Goal: Task Accomplishment & Management: Use online tool/utility

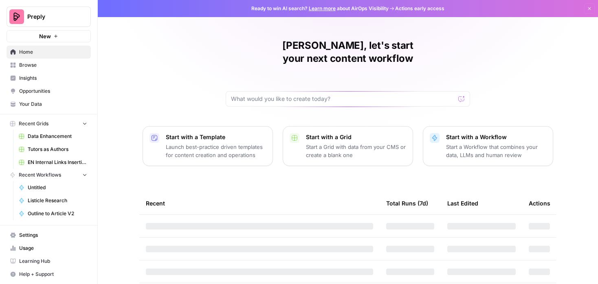
click at [49, 134] on span "Data Enhancement" at bounding box center [57, 136] width 59 height 7
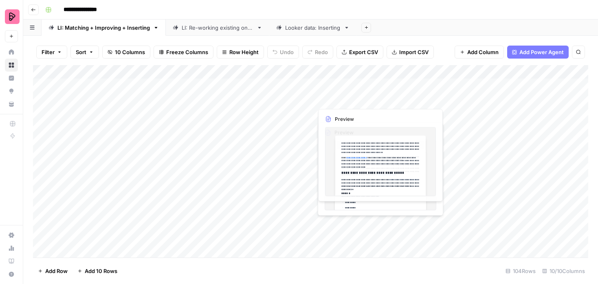
scroll to position [0, 55]
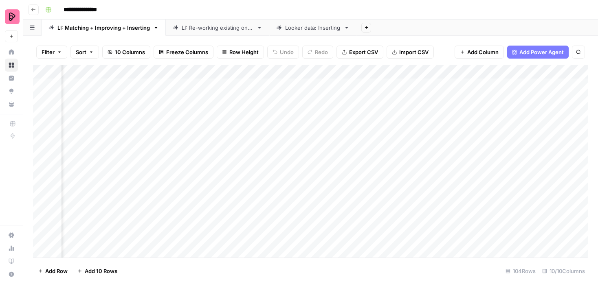
click at [421, 71] on div "Add Column" at bounding box center [310, 161] width 555 height 193
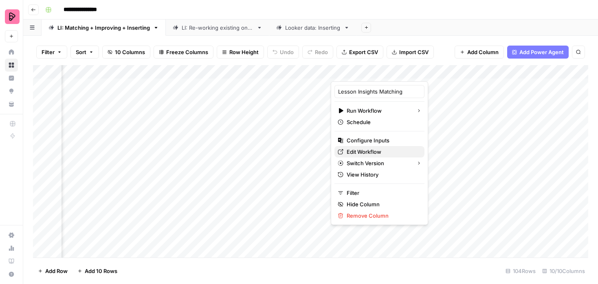
click at [360, 150] on span "Edit Workflow" at bounding box center [381, 152] width 71 height 8
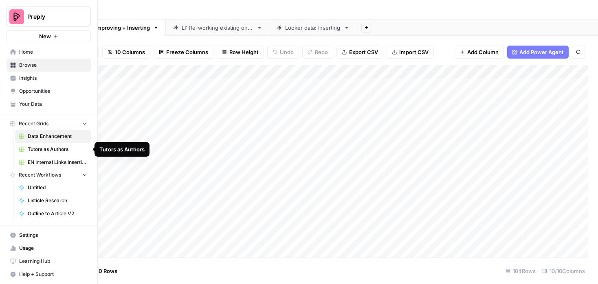
click at [30, 62] on span "Browse" at bounding box center [53, 64] width 68 height 7
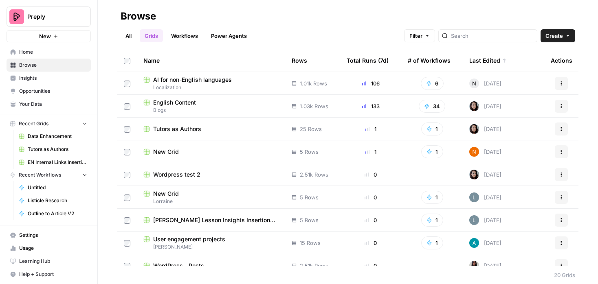
click at [173, 101] on span "English Content" at bounding box center [174, 103] width 43 height 8
click at [188, 105] on span "English Content" at bounding box center [174, 103] width 43 height 8
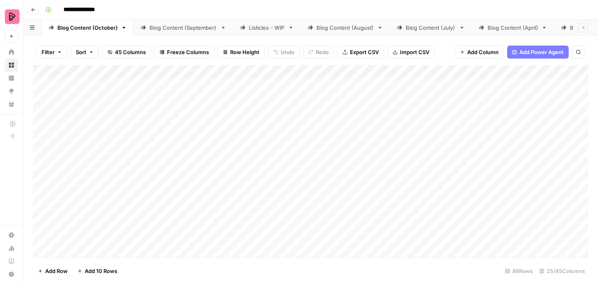
click at [491, 71] on div "Add Column" at bounding box center [310, 161] width 555 height 193
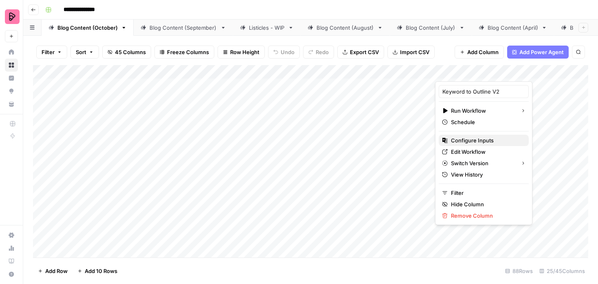
click at [467, 138] on span "Configure Inputs" at bounding box center [486, 140] width 71 height 8
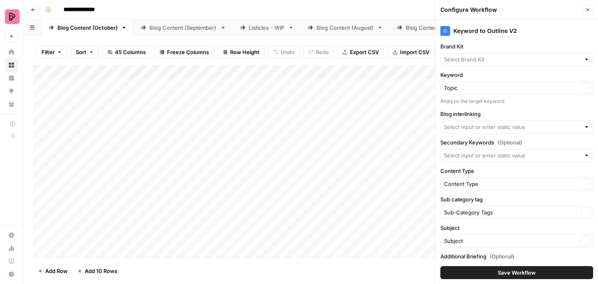
type input "Blog interlinking"
type input "Preply (EN)"
click at [584, 9] on button "Close" at bounding box center [587, 9] width 11 height 11
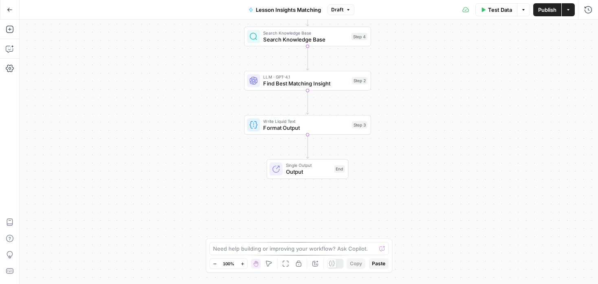
click at [336, 263] on div at bounding box center [331, 263] width 9 height 9
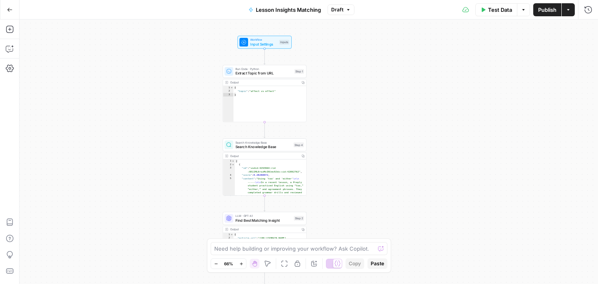
click at [330, 264] on div at bounding box center [334, 264] width 16 height 10
